Goal: Navigation & Orientation: Go to known website

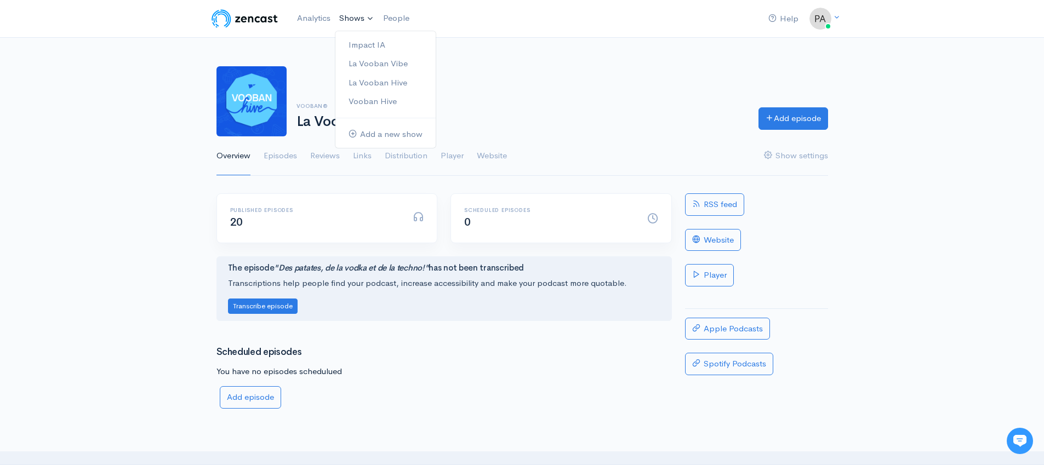
click at [353, 19] on link "Shows" at bounding box center [357, 19] width 44 height 24
click at [374, 43] on link "Impact IA" at bounding box center [385, 45] width 100 height 19
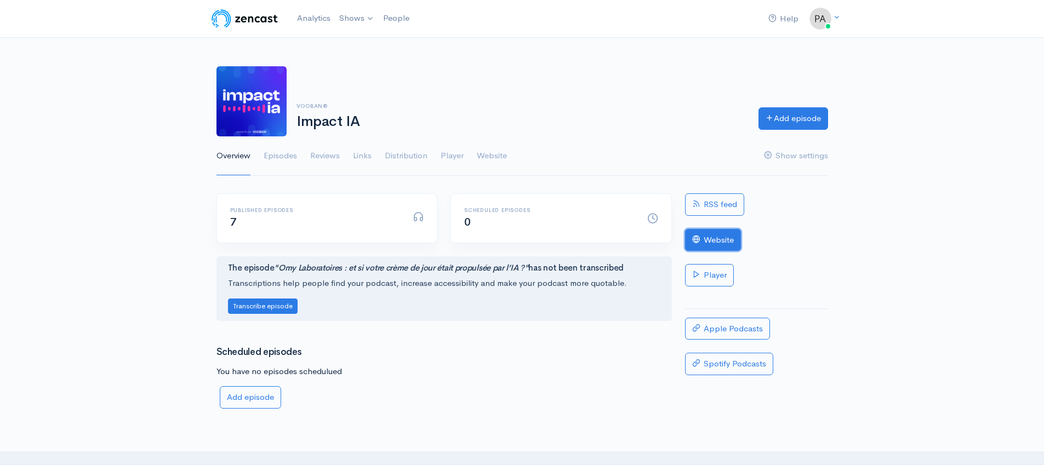
click at [717, 237] on link "Website" at bounding box center [713, 240] width 56 height 22
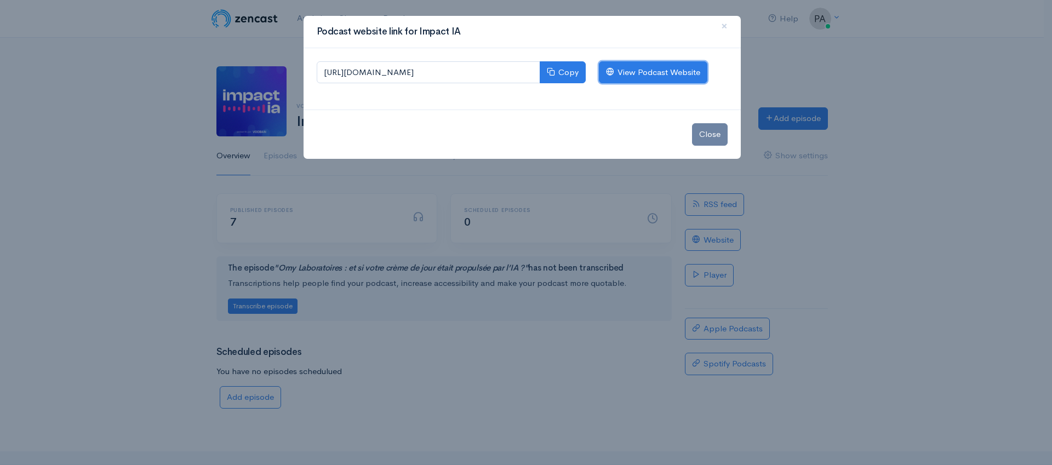
click at [643, 68] on link "View Podcast Website" at bounding box center [653, 72] width 108 height 22
